Goal: Information Seeking & Learning: Learn about a topic

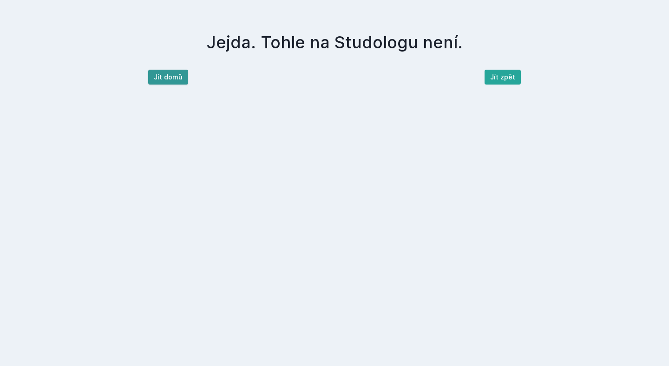
click at [160, 79] on button "Jít domů" at bounding box center [168, 77] width 40 height 15
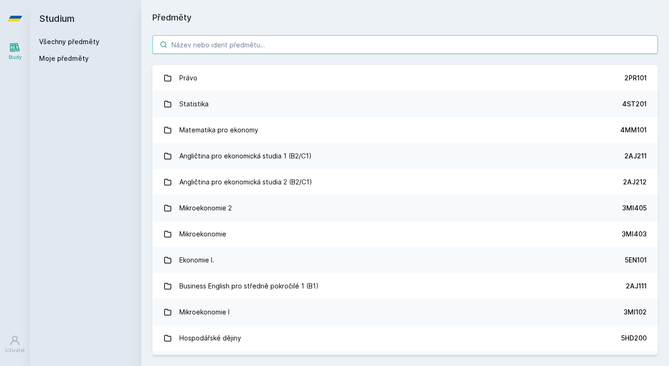
click at [219, 47] on input "search" at bounding box center [405, 44] width 506 height 19
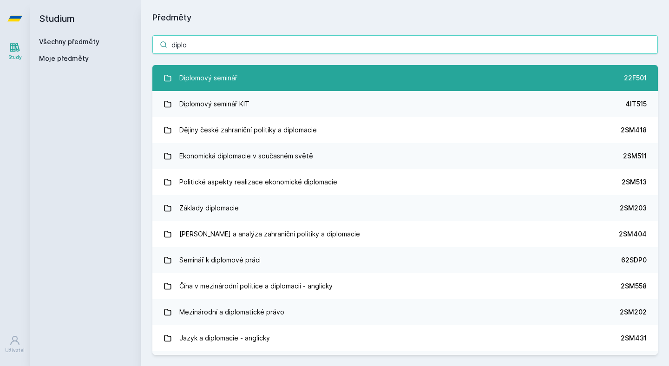
type input "diplo"
click at [208, 74] on div "Diplomový seminář" at bounding box center [208, 78] width 58 height 19
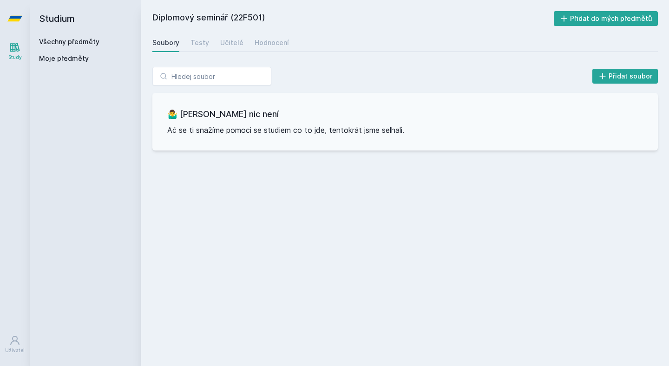
click at [249, 35] on div "Soubory Testy Učitelé Hodnocení" at bounding box center [405, 42] width 506 height 19
click at [260, 43] on div "Hodnocení" at bounding box center [272, 42] width 34 height 9
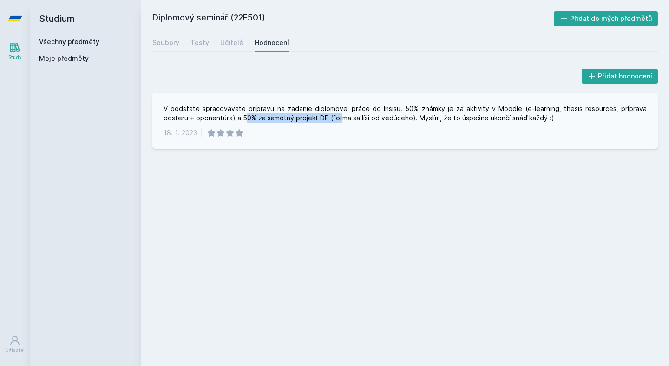
drag, startPoint x: 218, startPoint y: 117, endPoint x: 312, endPoint y: 113, distance: 93.9
click at [312, 114] on div "V podstate spracovávate prípravu na zadanie diplomovej práce do Insisu. 50% zná…" at bounding box center [405, 113] width 483 height 19
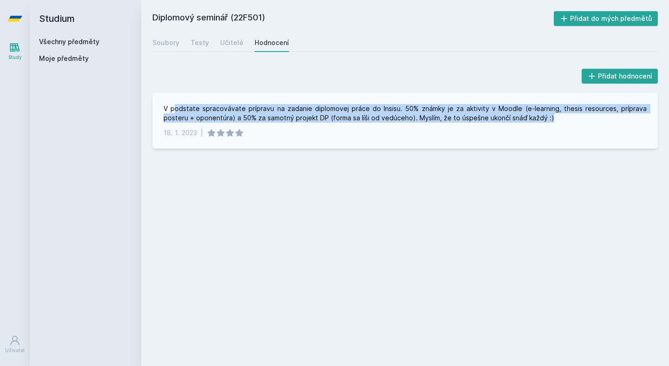
drag, startPoint x: 174, startPoint y: 112, endPoint x: 353, endPoint y: 124, distance: 179.3
click at [353, 124] on div "V podstate spracovávate prípravu na zadanie diplomovej práce do Insisu. 50% zná…" at bounding box center [405, 121] width 506 height 56
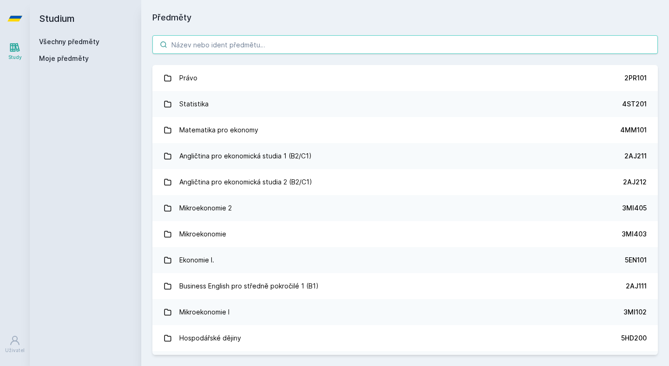
click at [237, 41] on input "search" at bounding box center [405, 44] width 506 height 19
paste input "4SA521"
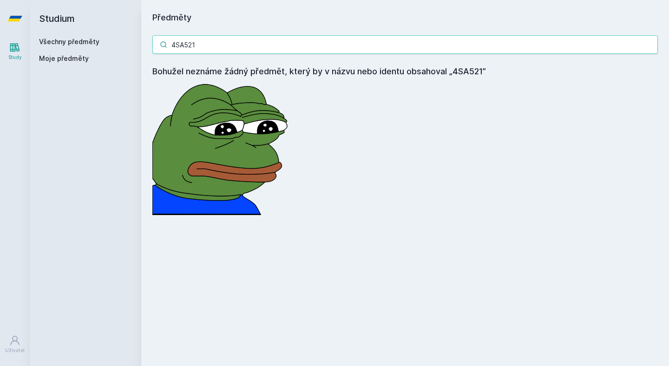
type input "4SA521"
